Goal: Task Accomplishment & Management: Complete application form

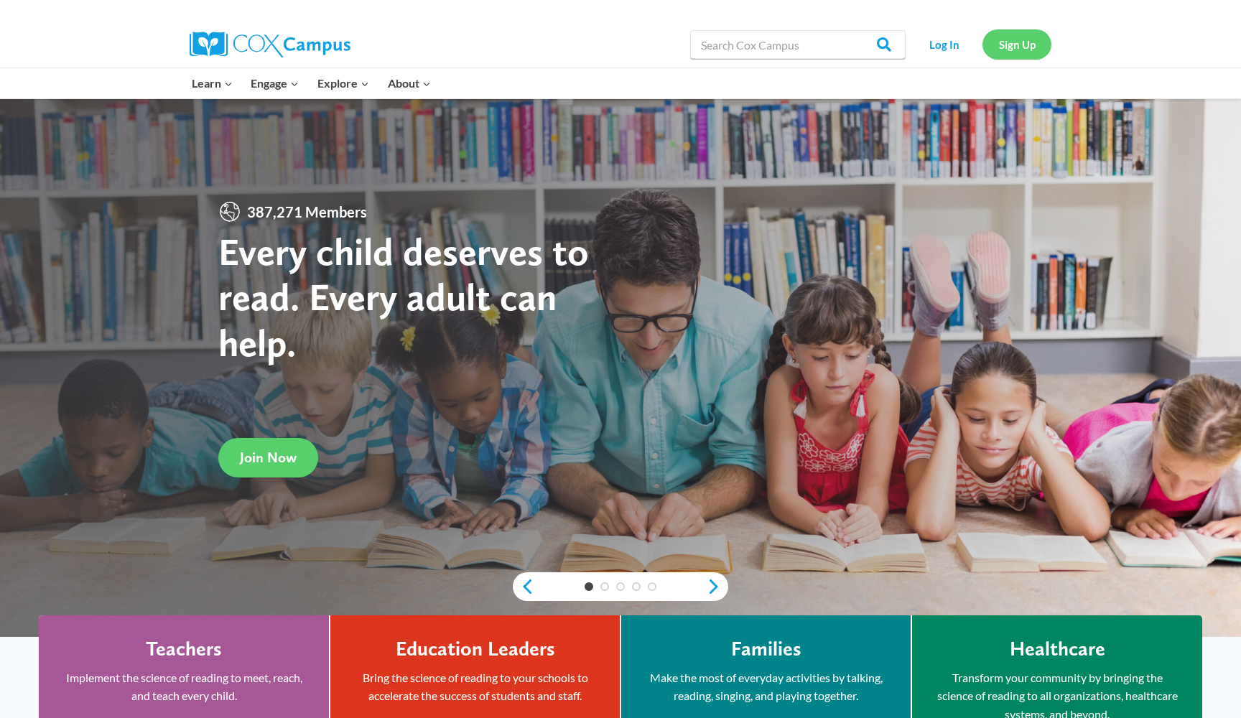
click at [1000, 42] on link "Sign Up" at bounding box center [1016, 43] width 69 height 29
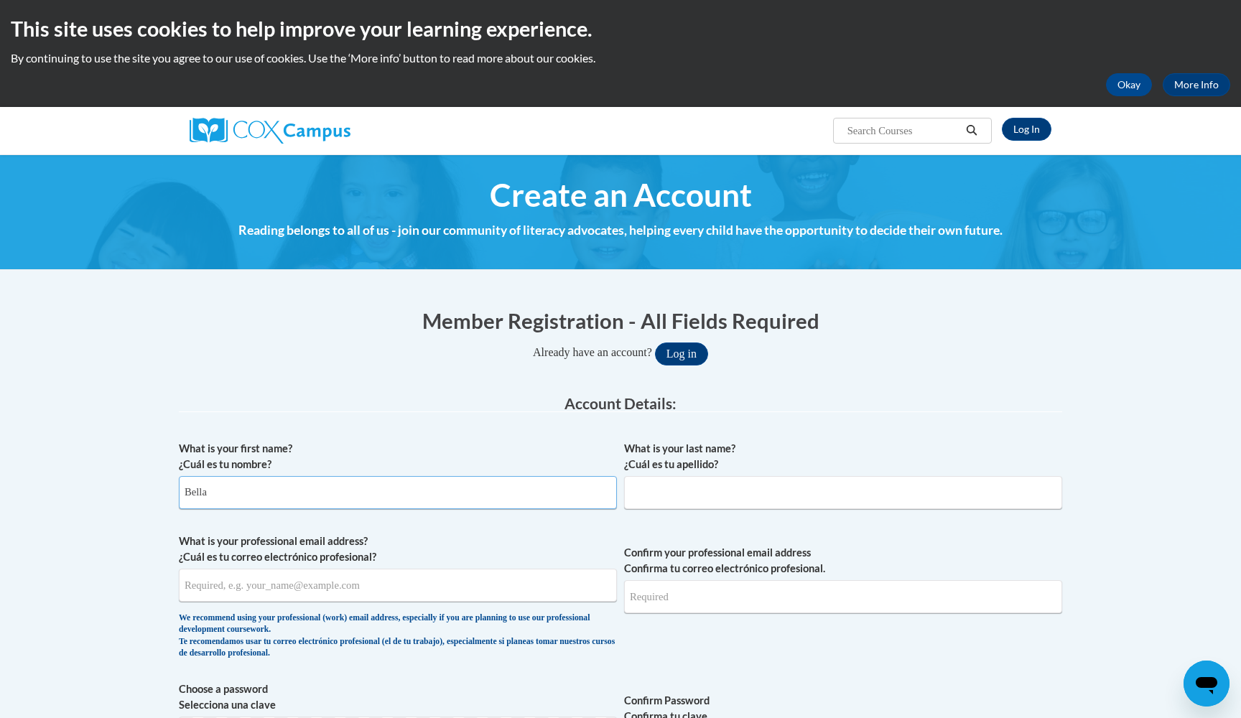
type input "Bella"
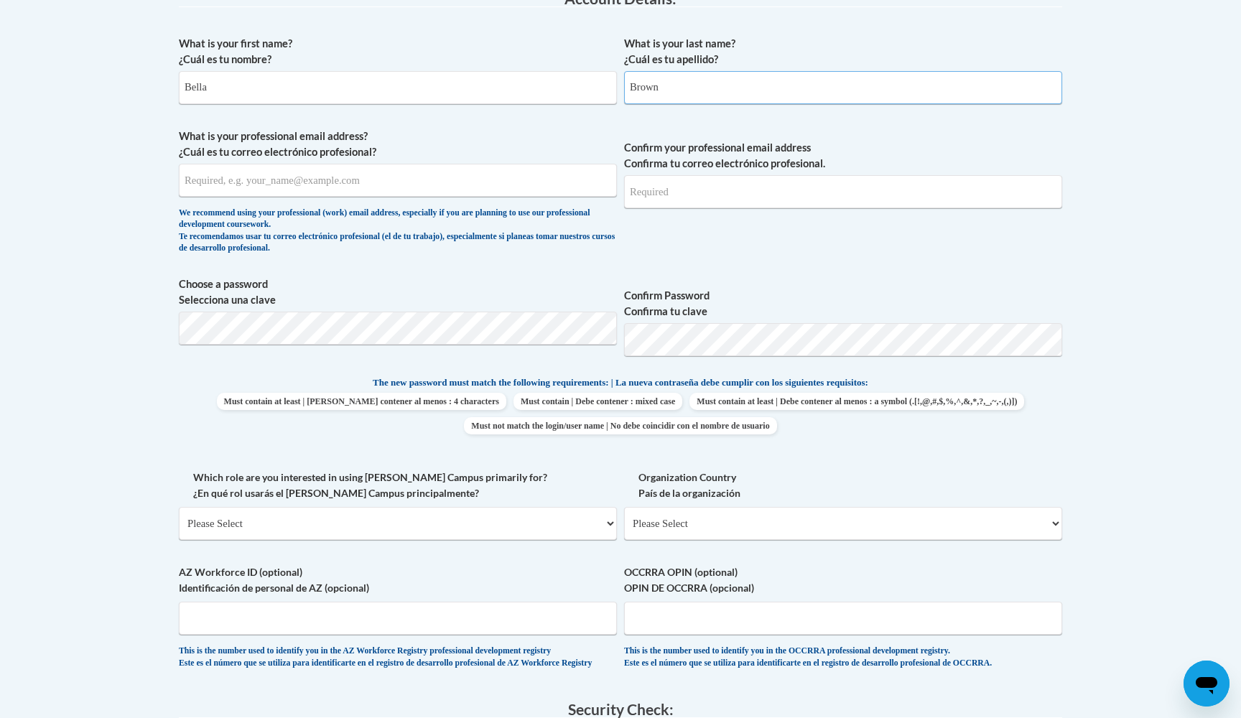
scroll to position [414, 0]
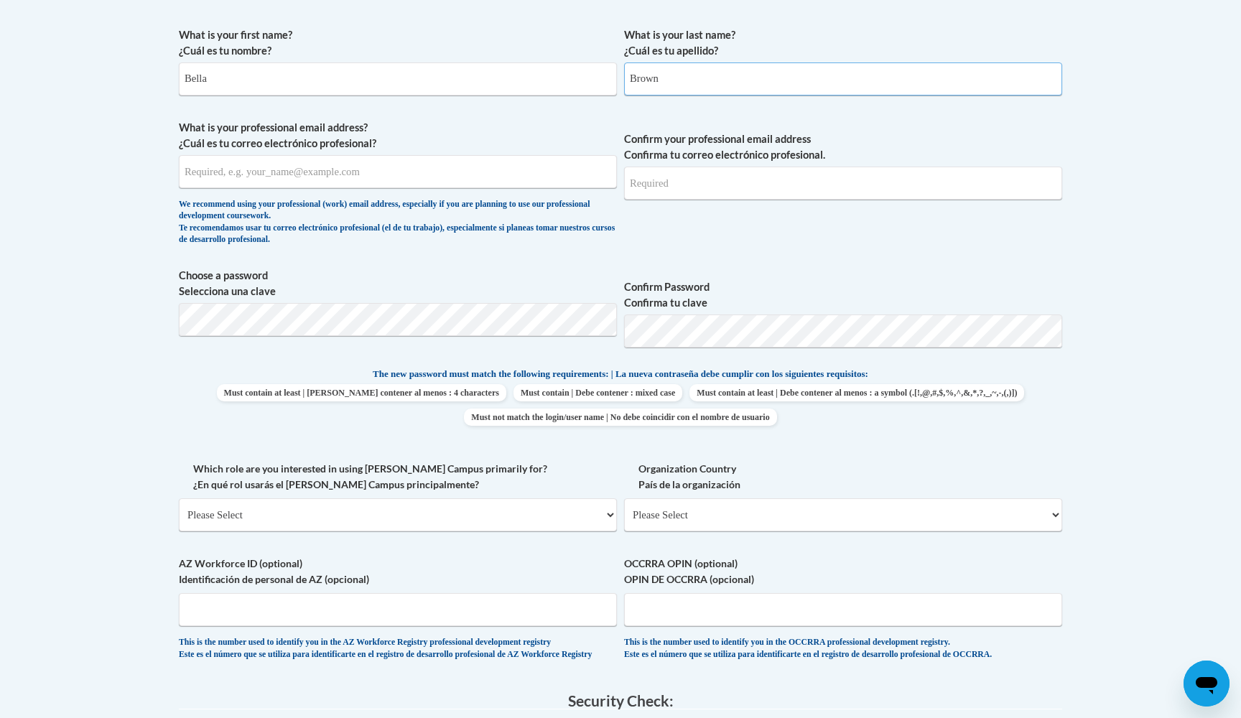
type input "Brown"
type input "browig04@uwgb.edu"
click at [441, 312] on div "Member Registration - All Fields Required Already have an account? Log in Prefe…" at bounding box center [620, 431] width 883 height 1078
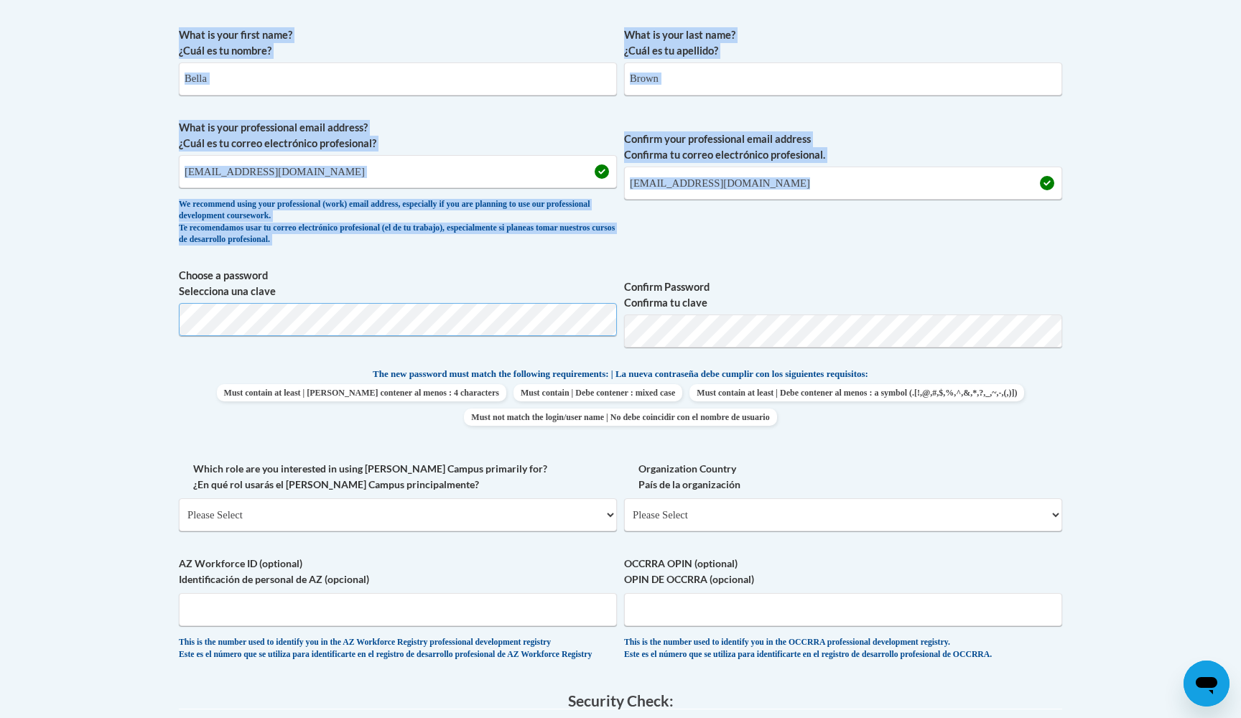
scroll to position [0, 0]
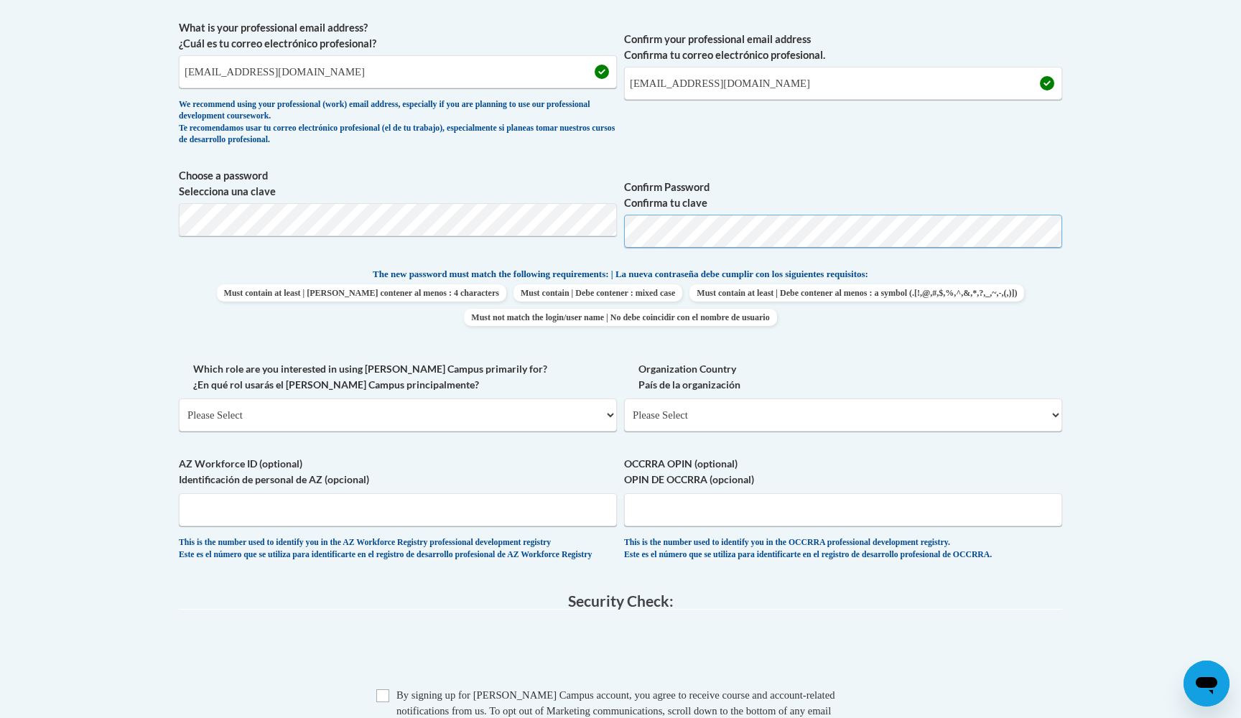
scroll to position [548, 0]
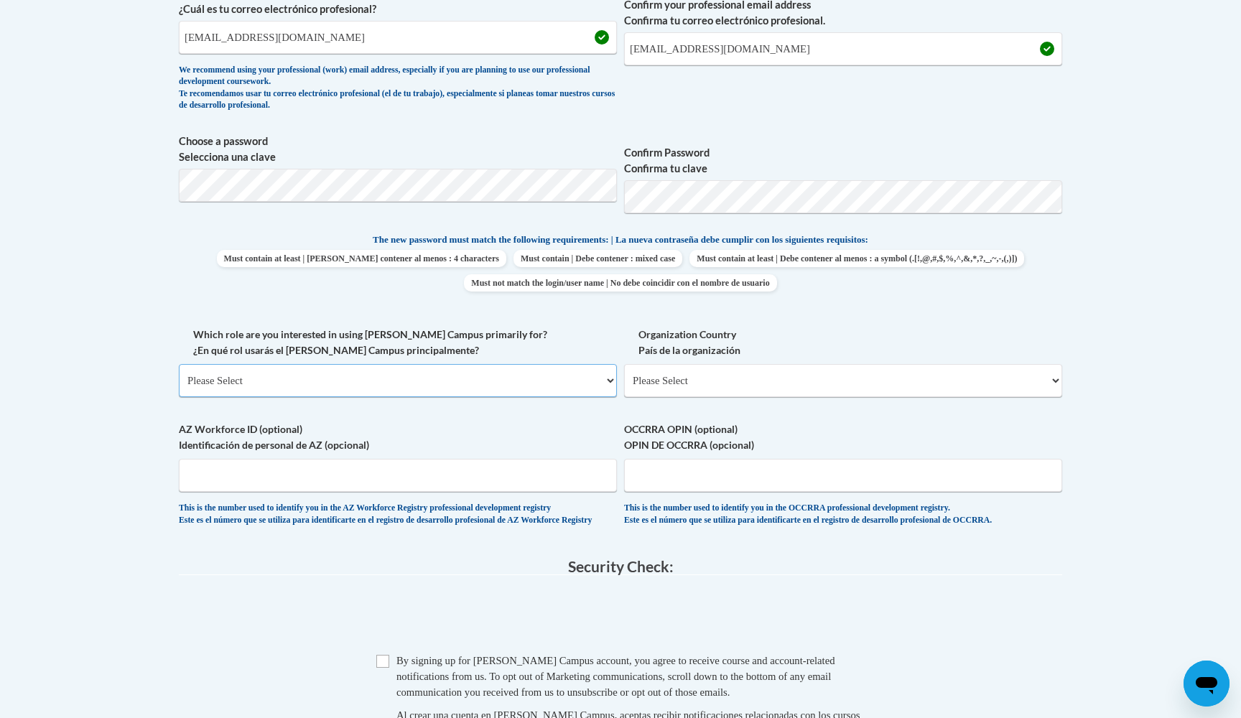
select select "5a18ea06-2b54-4451-96f2-d152daf9eac5"
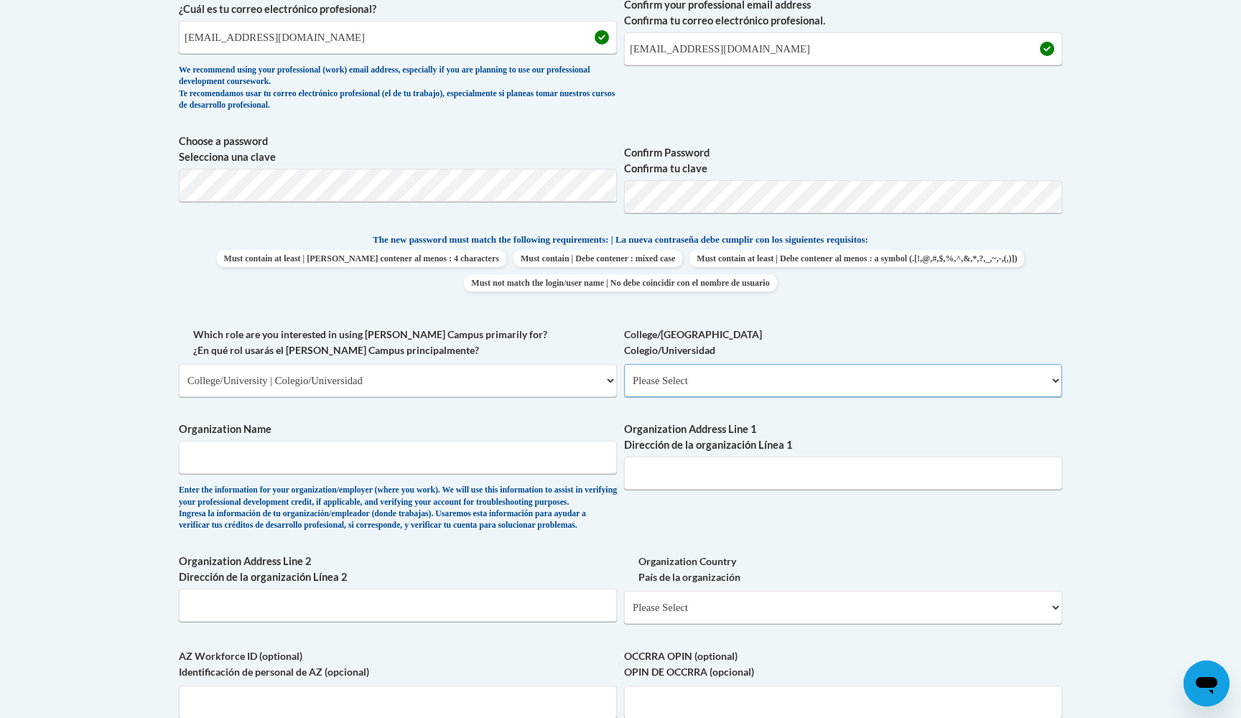
select select "99b32b07-cffc-426c-8bf6-0cd77760d84b"
type input "University of Wisconsin - Green Bay"
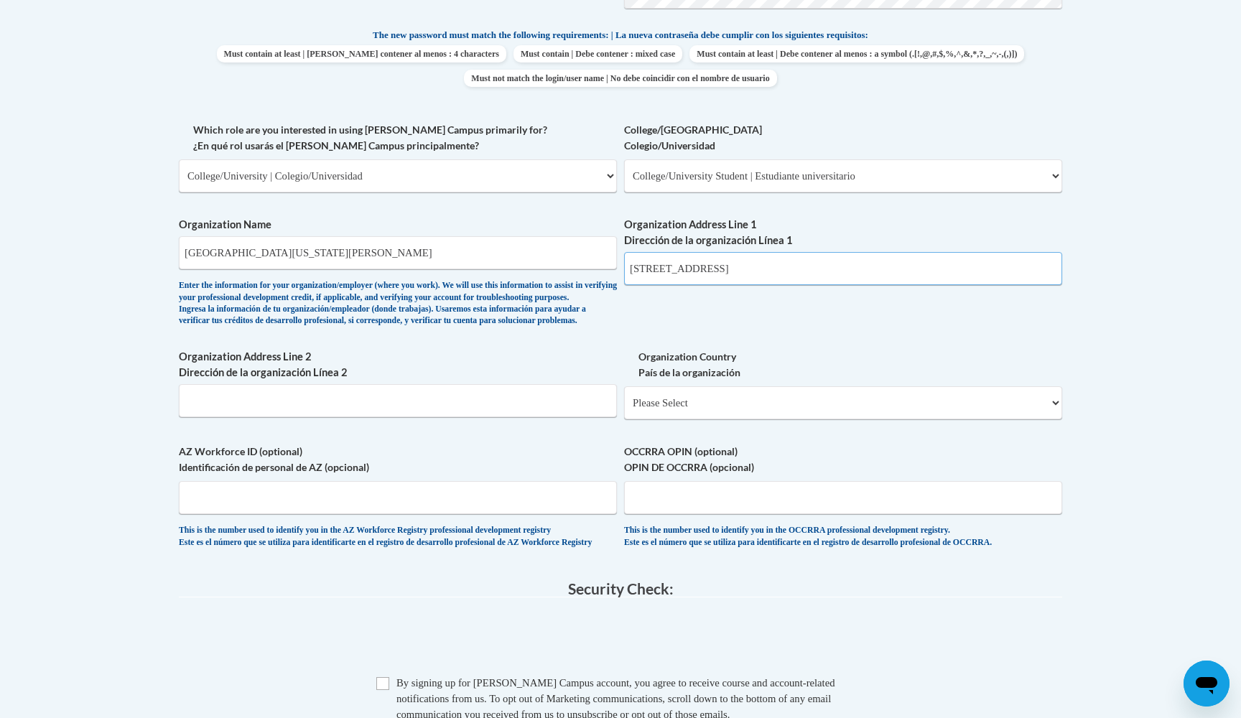
scroll to position [790, 0]
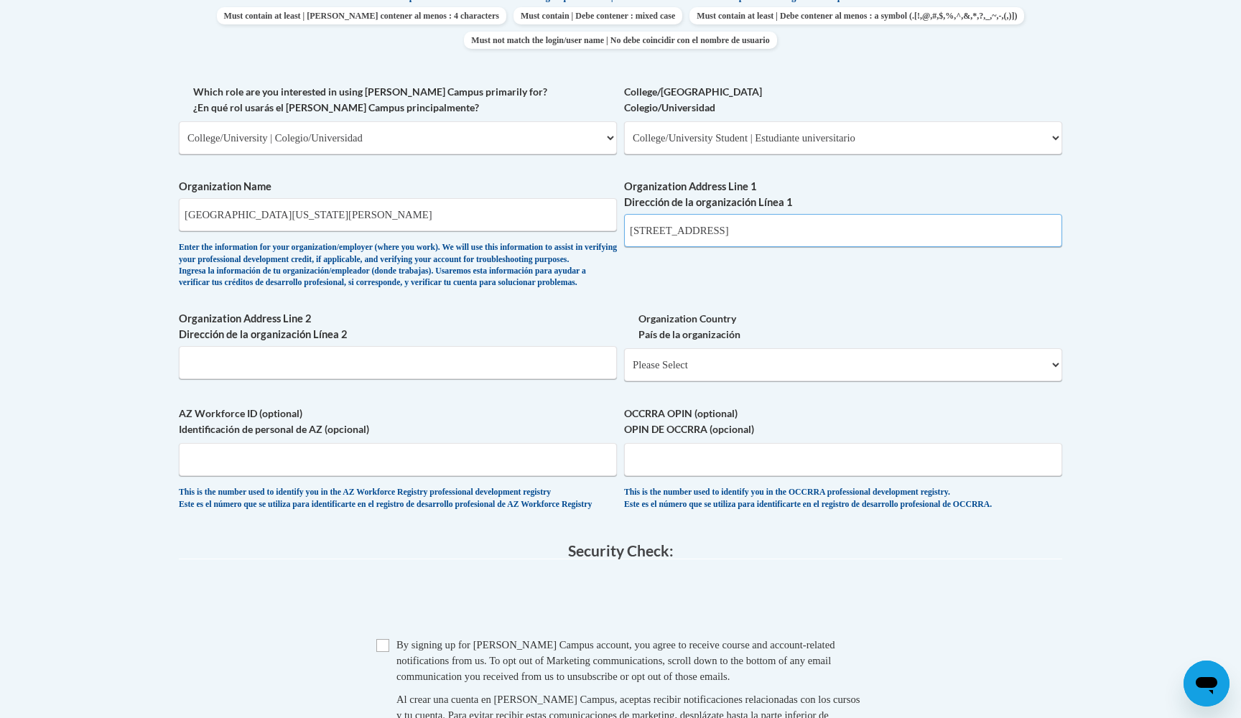
type input "2420 Nicolet Dr."
click at [688, 353] on span "Organization Country País de la organización Please Select United States | Esta…" at bounding box center [843, 346] width 438 height 70
select select "ad49bcad-a171-4b2e-b99c-48b446064914"
select select
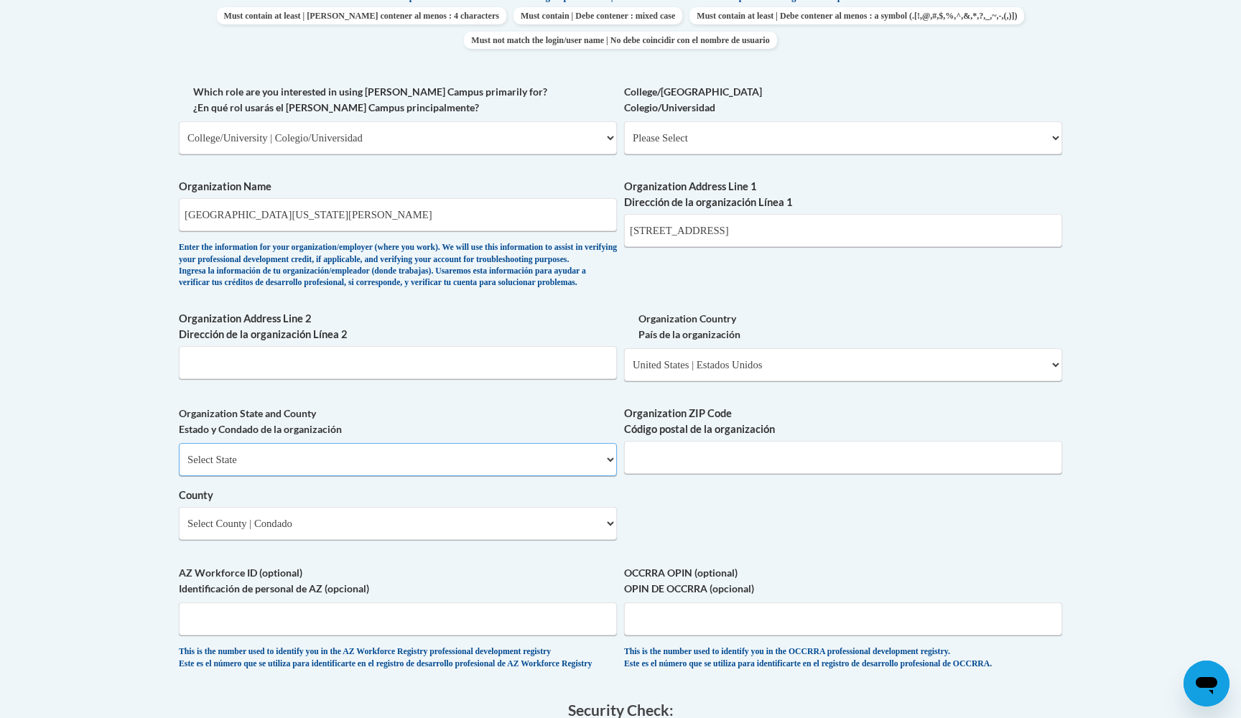
select select "Wisconsin"
click at [813, 357] on span "Organization Country País de la organización Please Select United States | Esta…" at bounding box center [843, 346] width 438 height 70
drag, startPoint x: 905, startPoint y: 14, endPoint x: 905, endPoint y: 0, distance: 14.4
click at [905, 12] on span "Must contain at least | Debe contener al menos : 4 characters Must contain | De…" at bounding box center [620, 28] width 883 height 42
click at [667, 467] on input "Organization ZIP Code Código postal de la organización" at bounding box center [843, 457] width 438 height 33
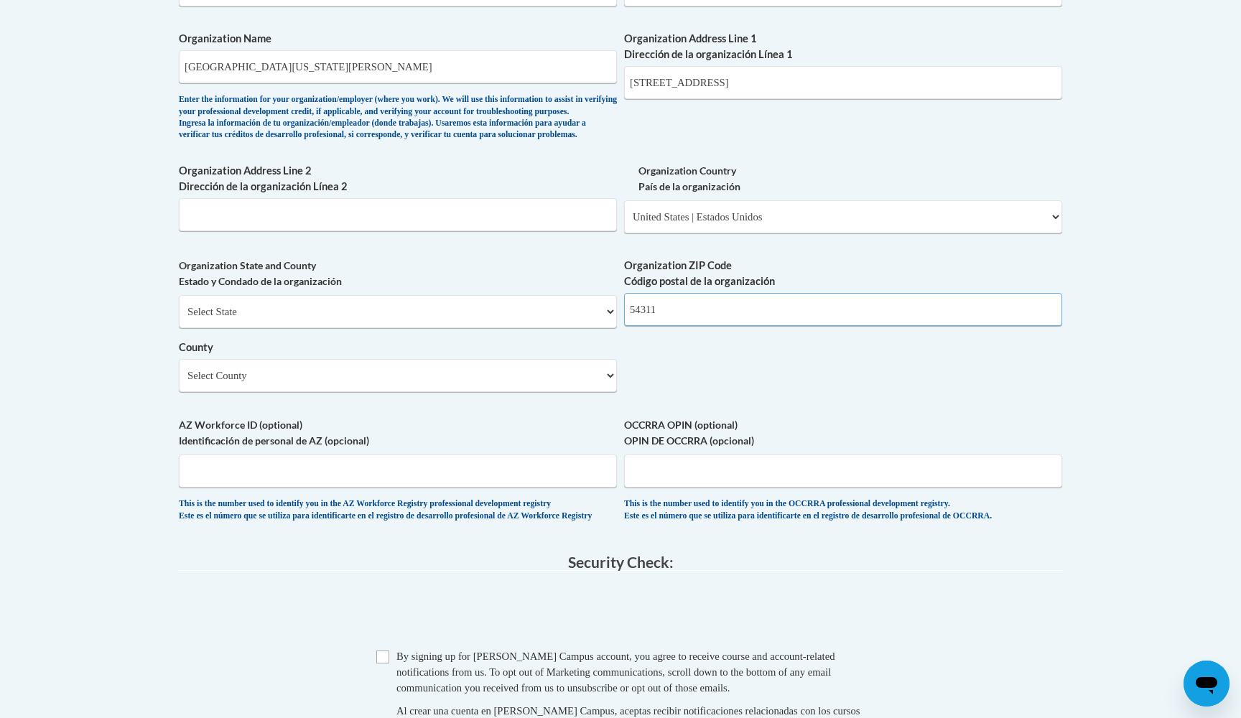
scroll to position [949, 0]
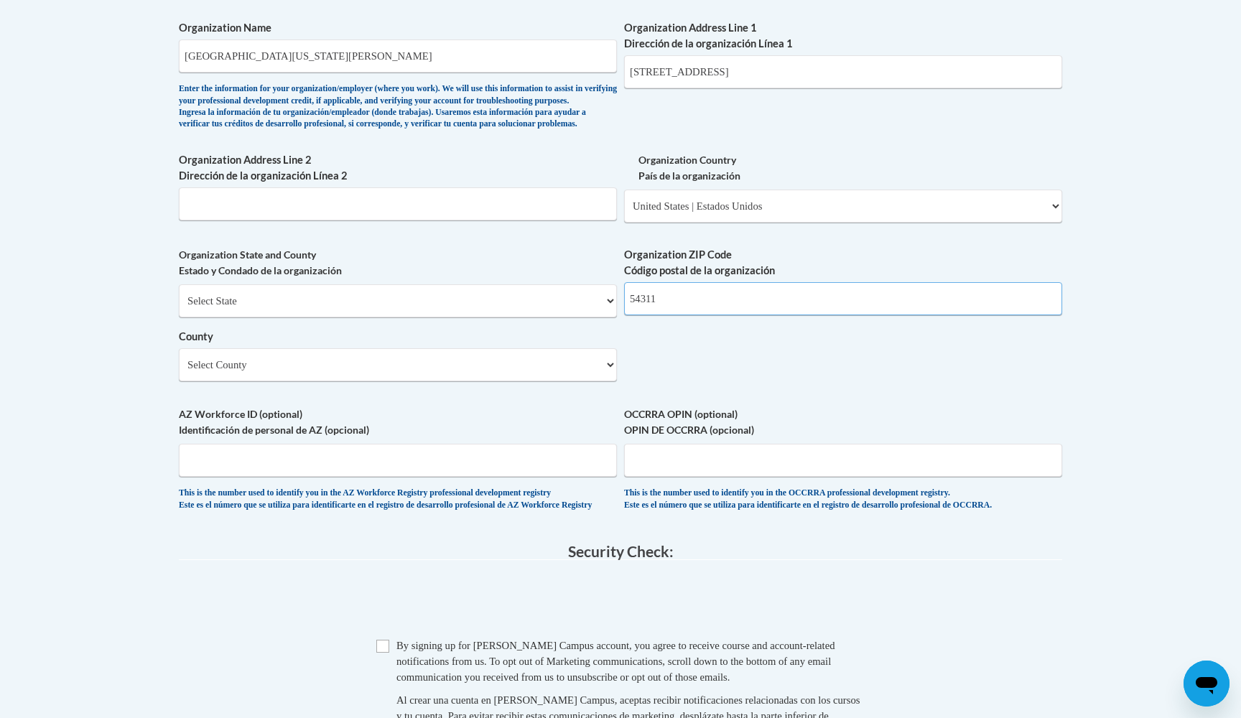
type input "54311"
select select "Brown"
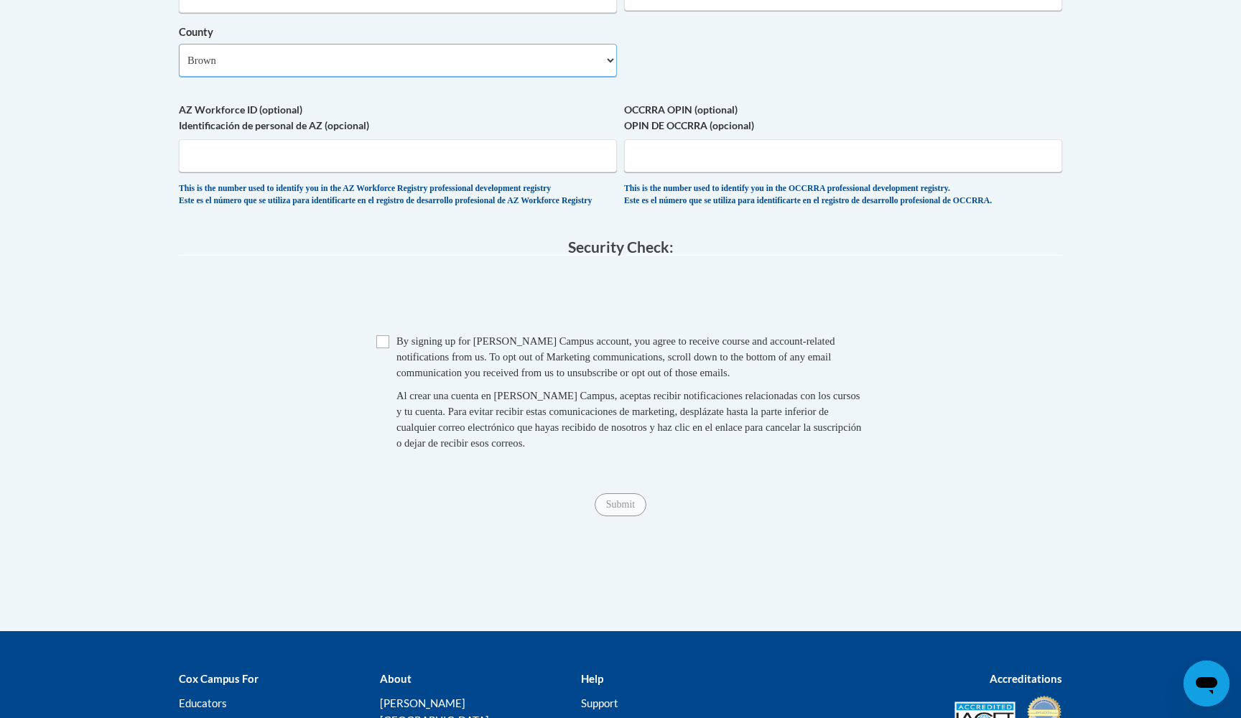
scroll to position [1414, 0]
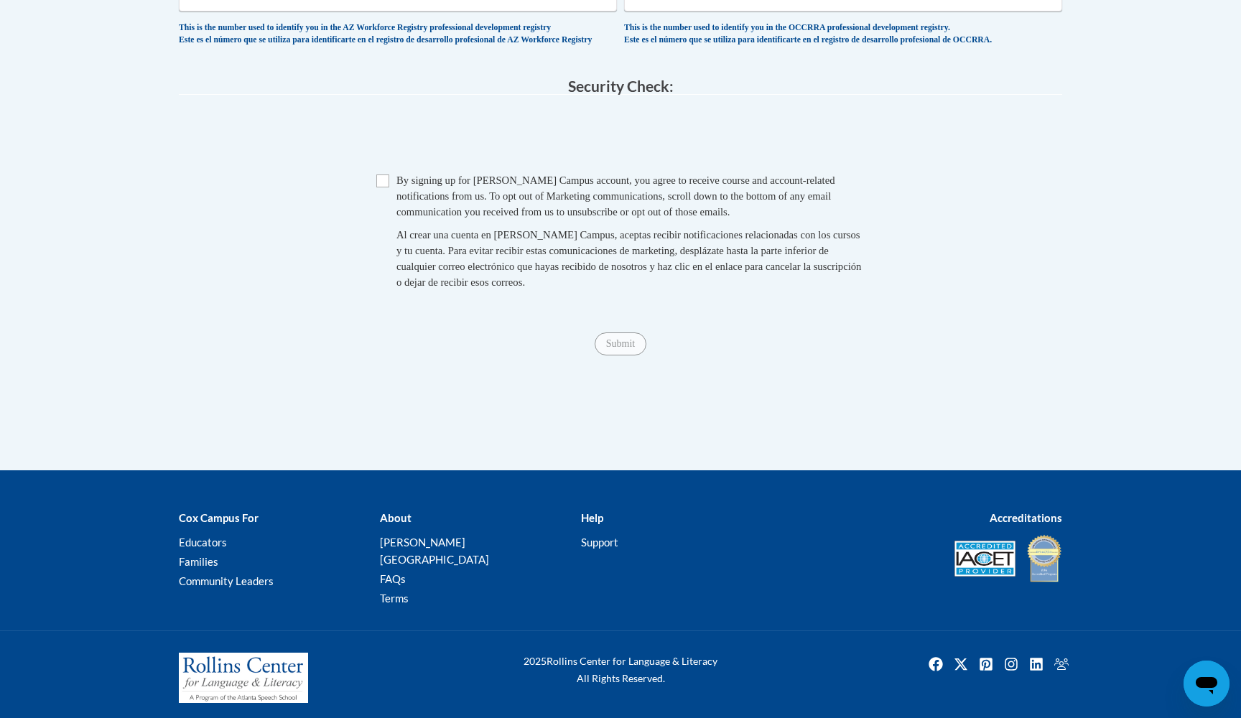
click at [382, 187] on input "Checkbox" at bounding box center [382, 180] width 13 height 13
checkbox input "true"
click at [615, 350] on input "Submit" at bounding box center [620, 343] width 52 height 23
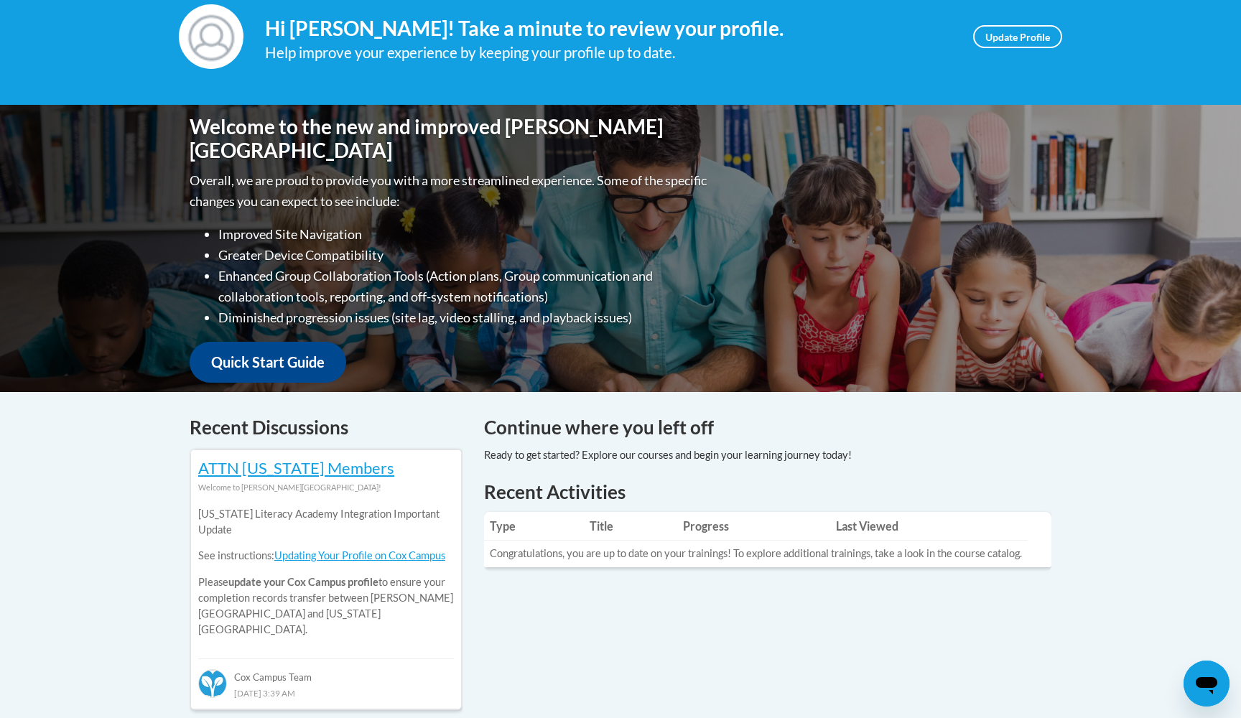
scroll to position [228, 0]
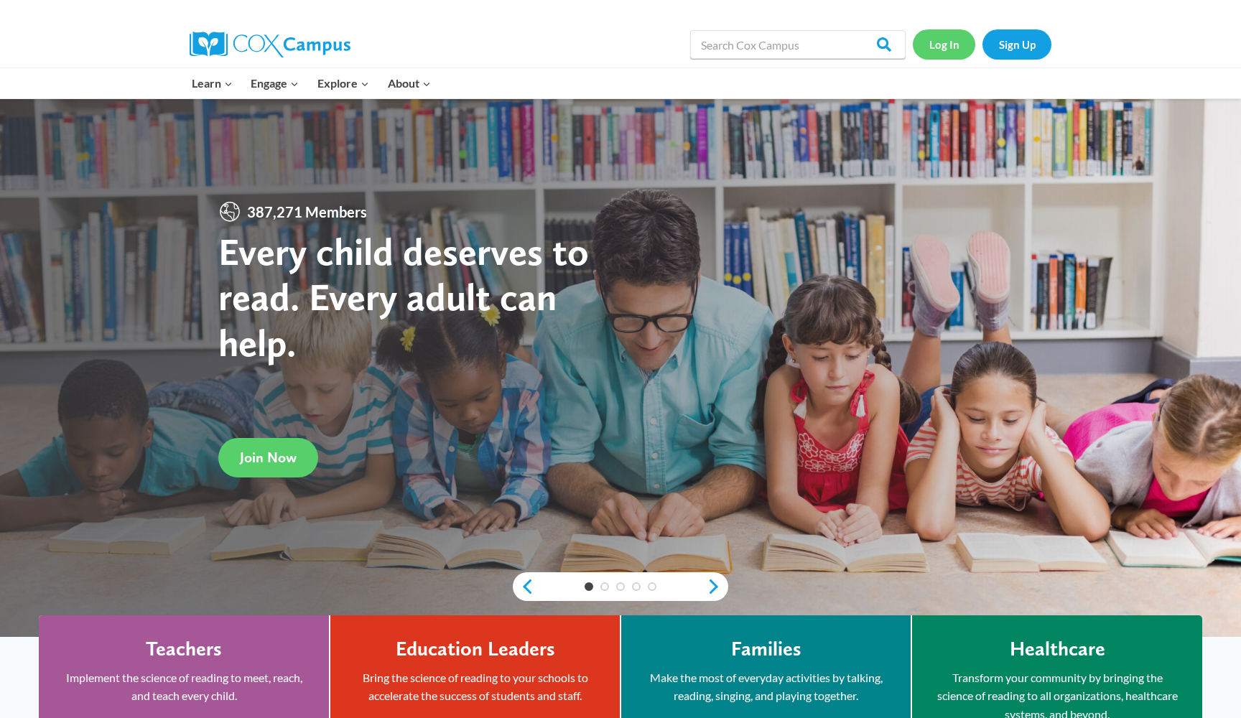
click at [956, 39] on link "Log In" at bounding box center [943, 43] width 62 height 29
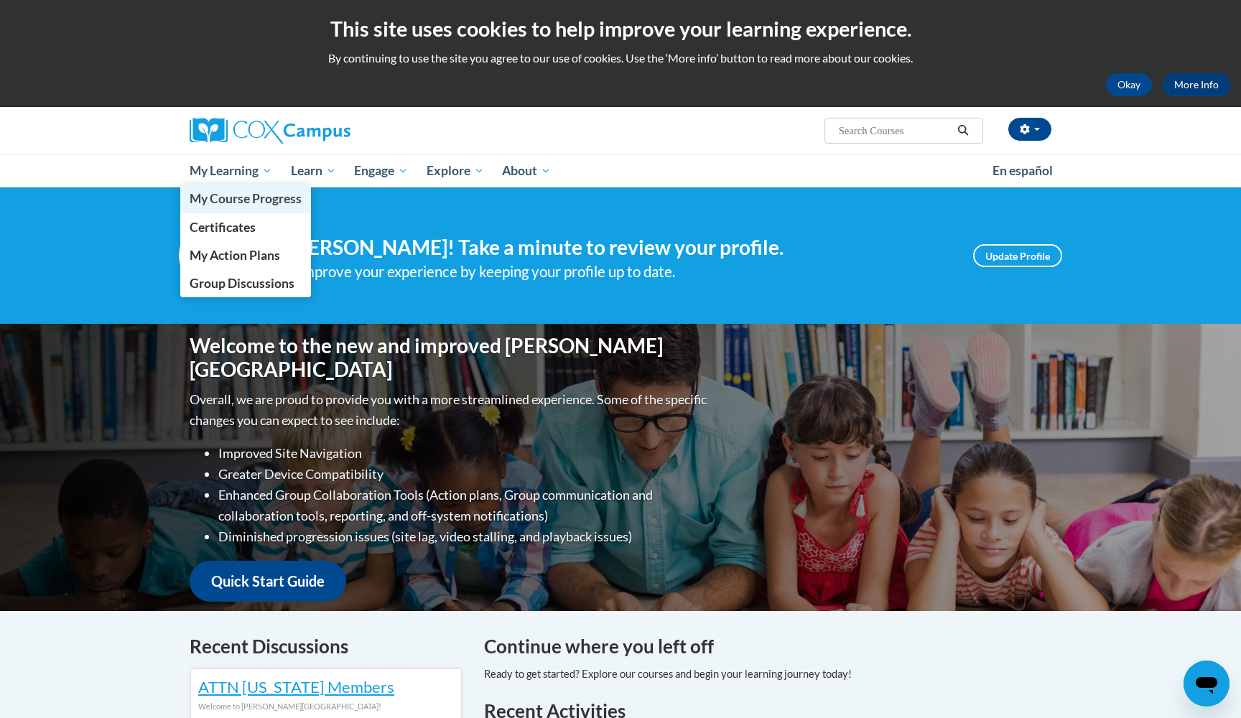
click at [260, 190] on link "My Course Progress" at bounding box center [245, 199] width 131 height 28
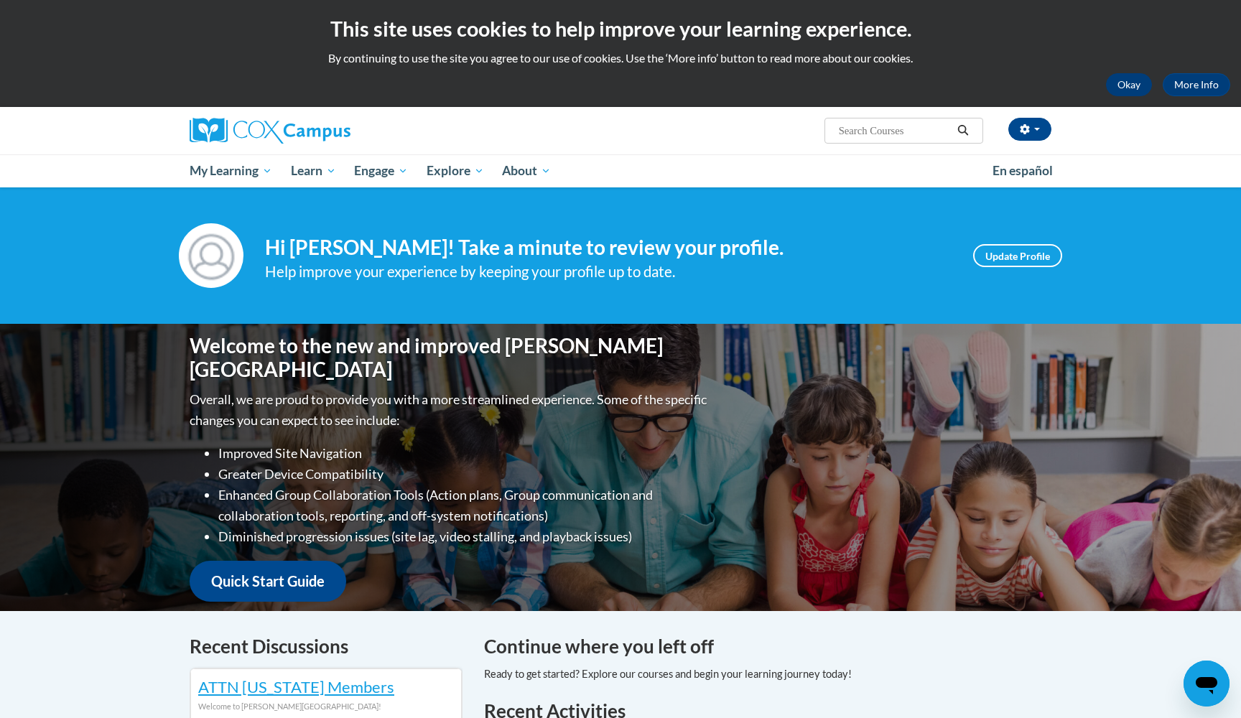
click at [1140, 79] on button "Okay" at bounding box center [1129, 84] width 46 height 23
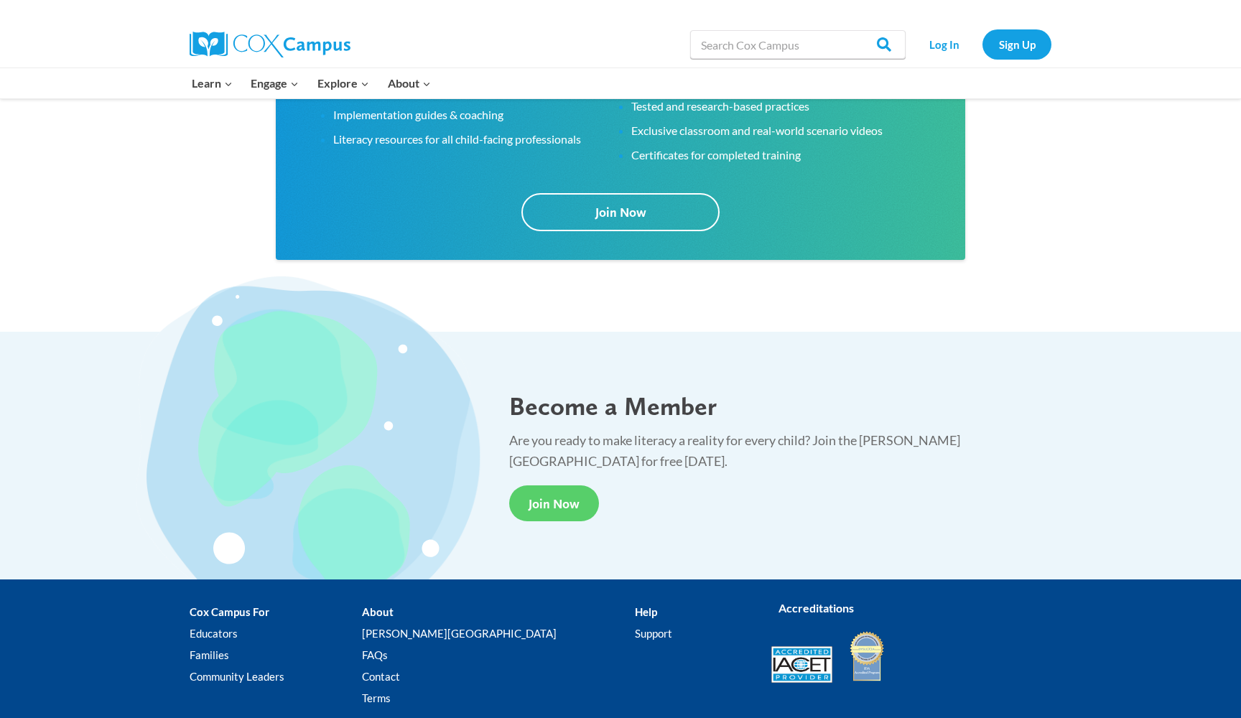
scroll to position [2511, 0]
